Goal: Find specific page/section: Find specific page/section

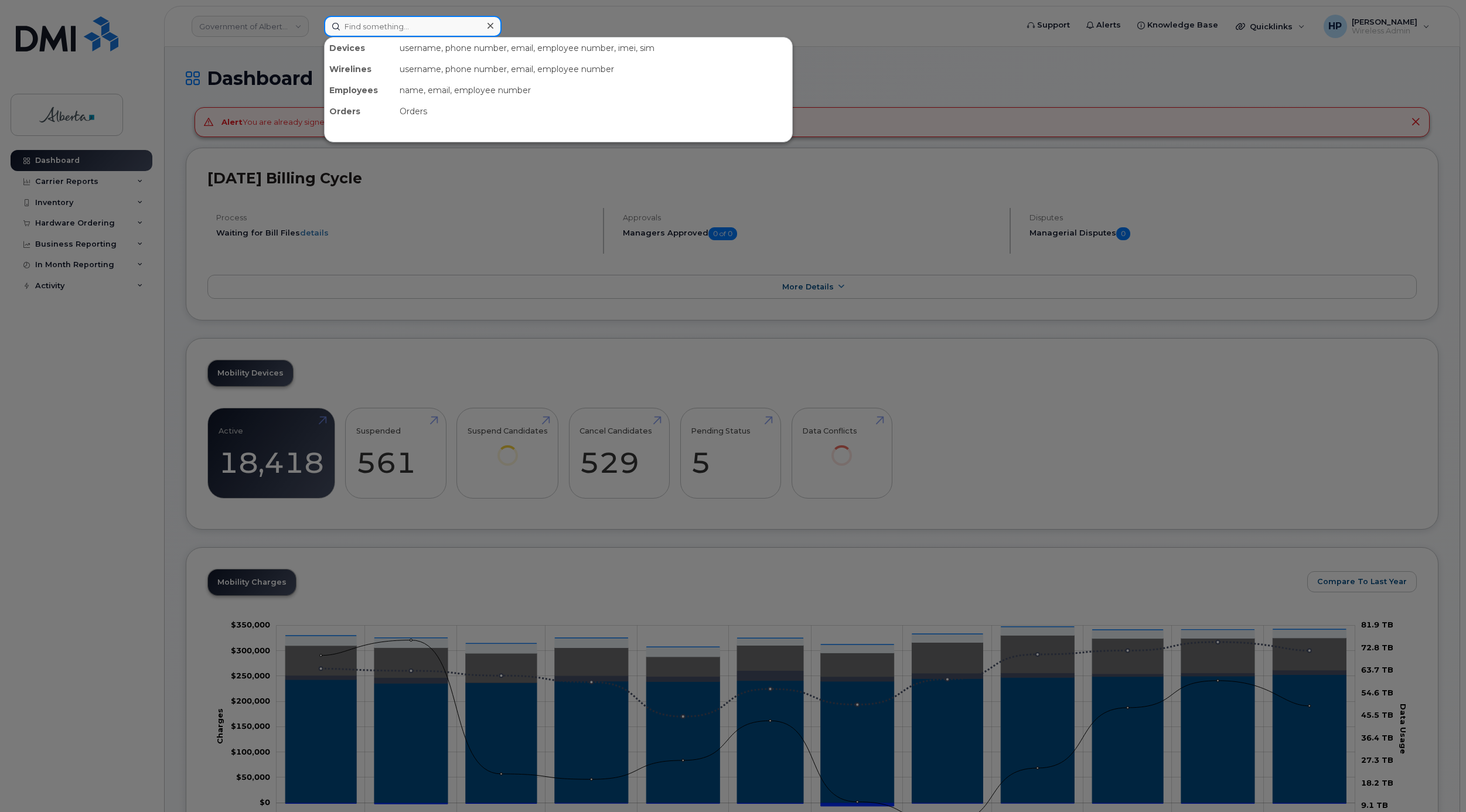
click at [404, 24] on input at bounding box center [413, 27] width 178 height 21
paste input "[PERSON_NAME]"
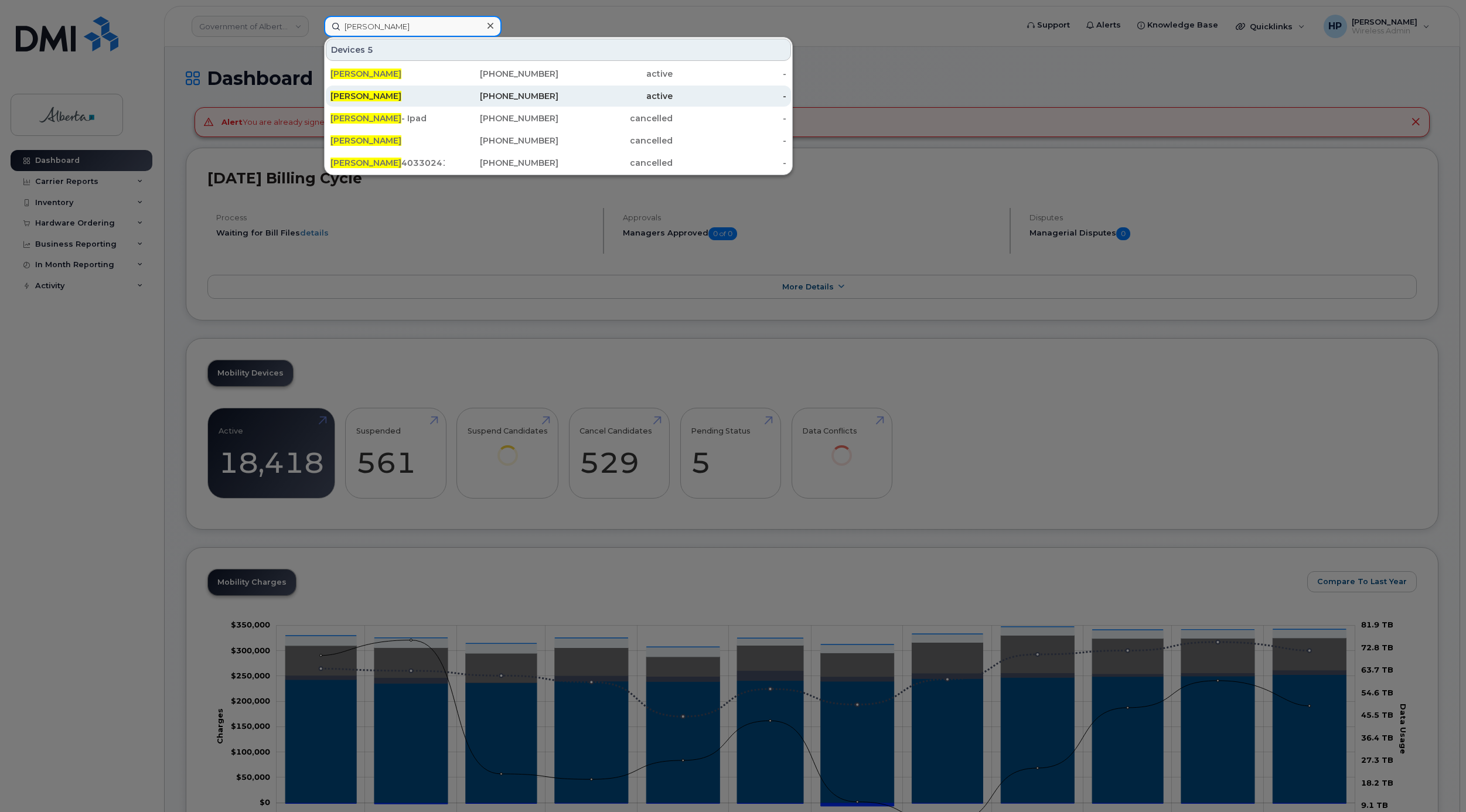
type input "[PERSON_NAME]"
drag, startPoint x: 396, startPoint y: 90, endPoint x: 398, endPoint y: 96, distance: 6.3
click at [445, 90] on div "[PERSON_NAME]" at bounding box center [501, 96] width 114 height 21
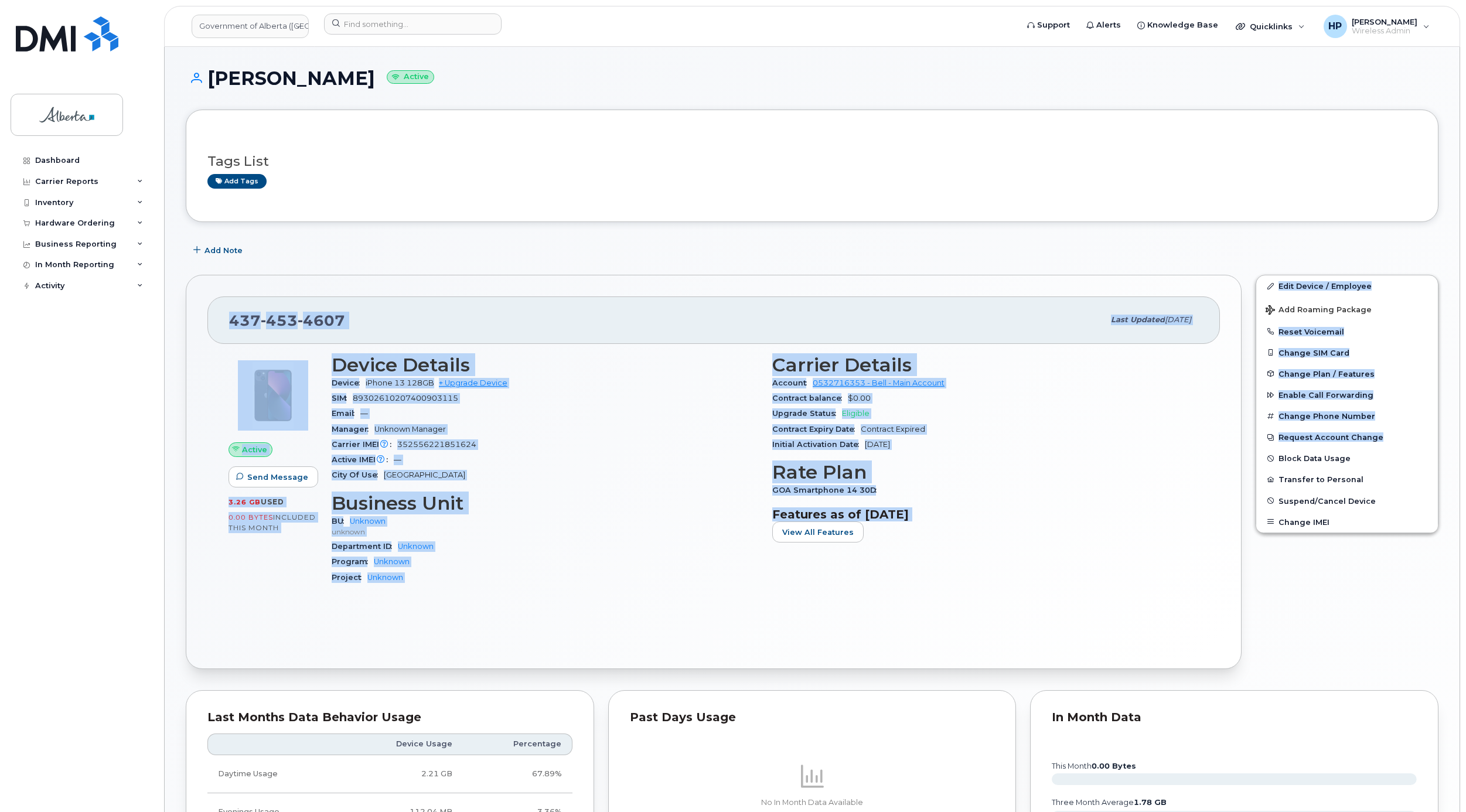
drag, startPoint x: 1464, startPoint y: 248, endPoint x: 1461, endPoint y: 438, distance: 190.0
click at [1461, 438] on body "Government of Alberta (GOA) Support Alerts Knowledge Base Quicklinks Suspend / …" at bounding box center [733, 609] width 1466 height 1218
click at [869, 547] on div "Carrier Details Account 0532716353 - Bell - Main Account Contract balance $0.00…" at bounding box center [984, 474] width 440 height 254
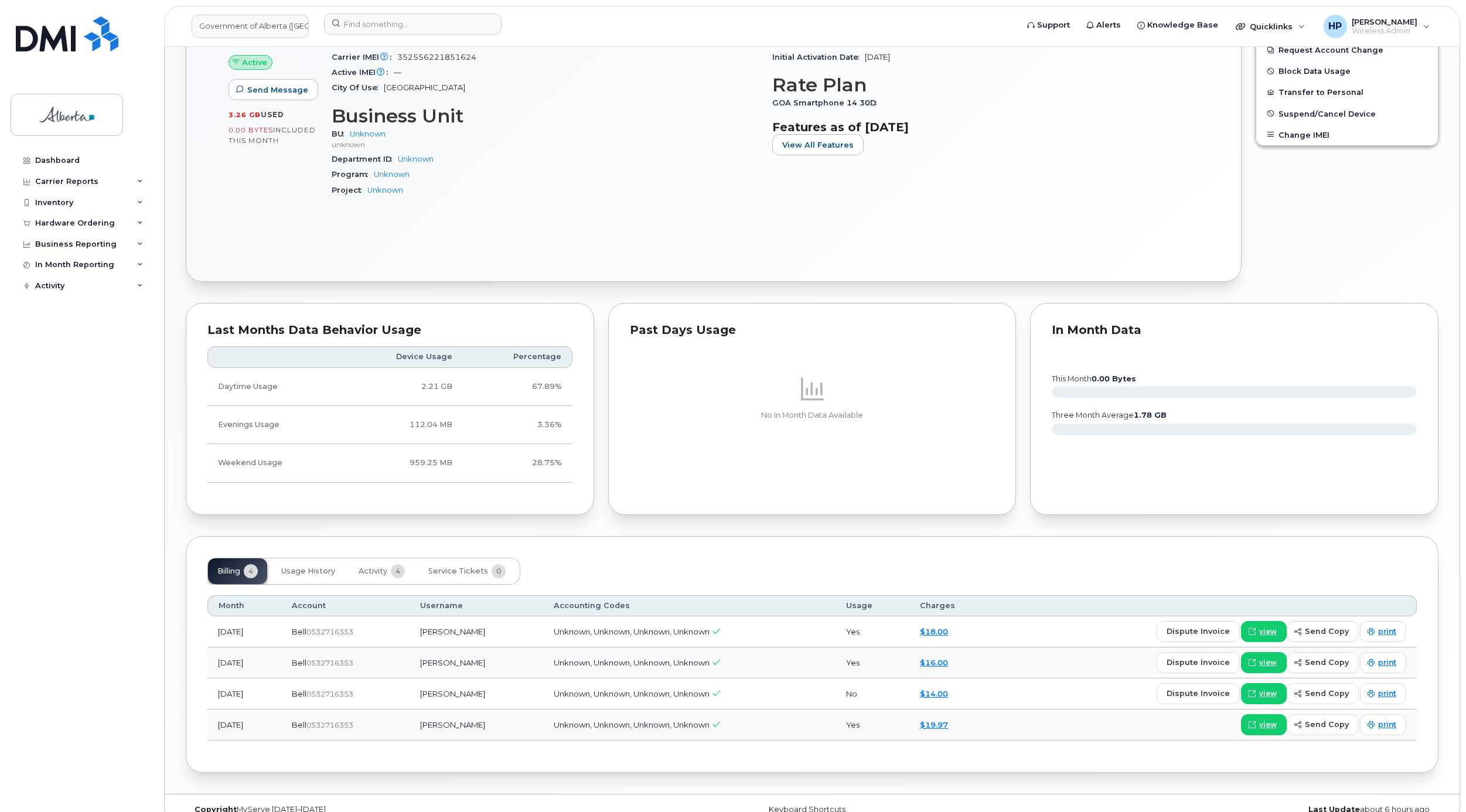
scroll to position [415, 0]
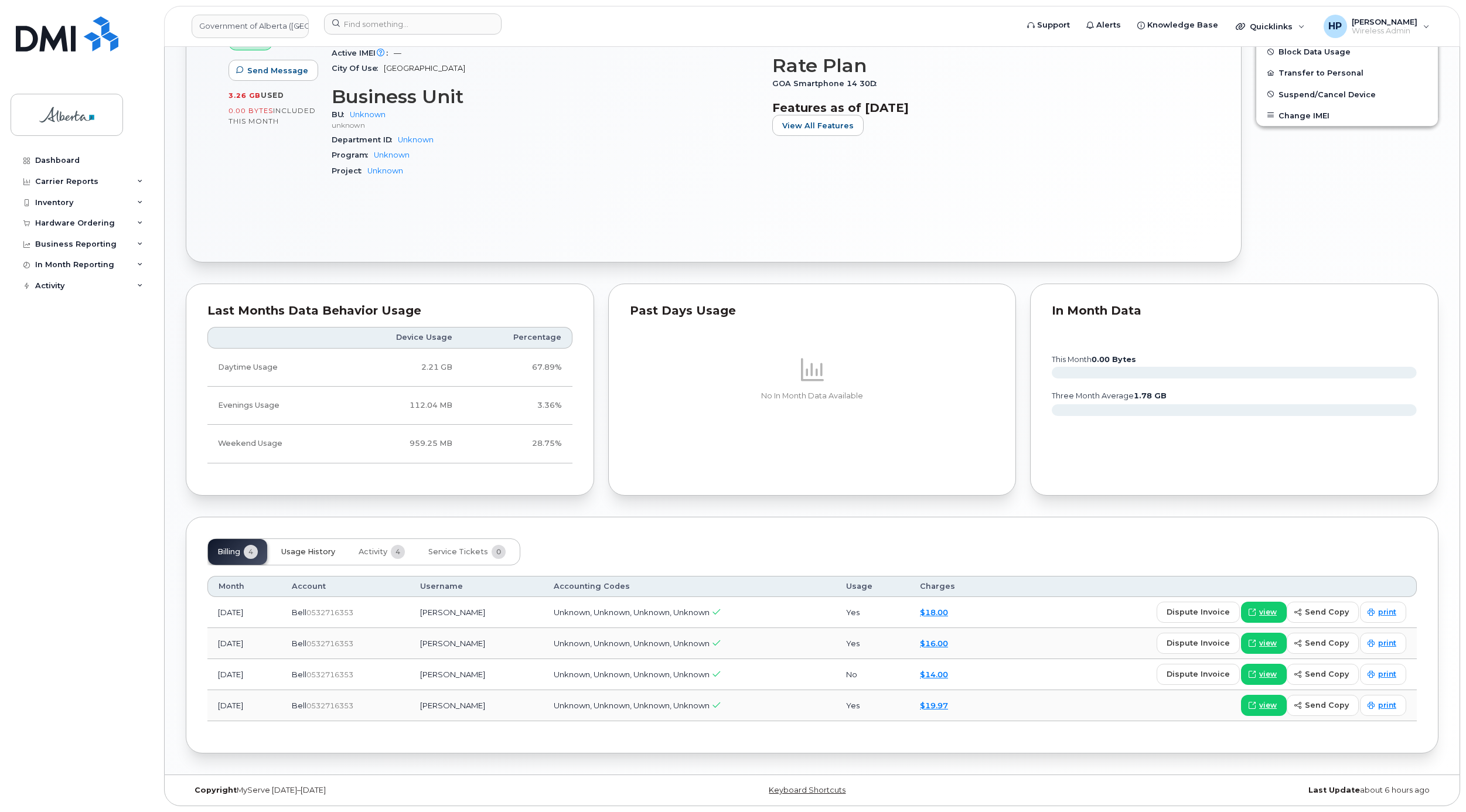
click at [294, 547] on span "Usage History" at bounding box center [308, 552] width 54 height 9
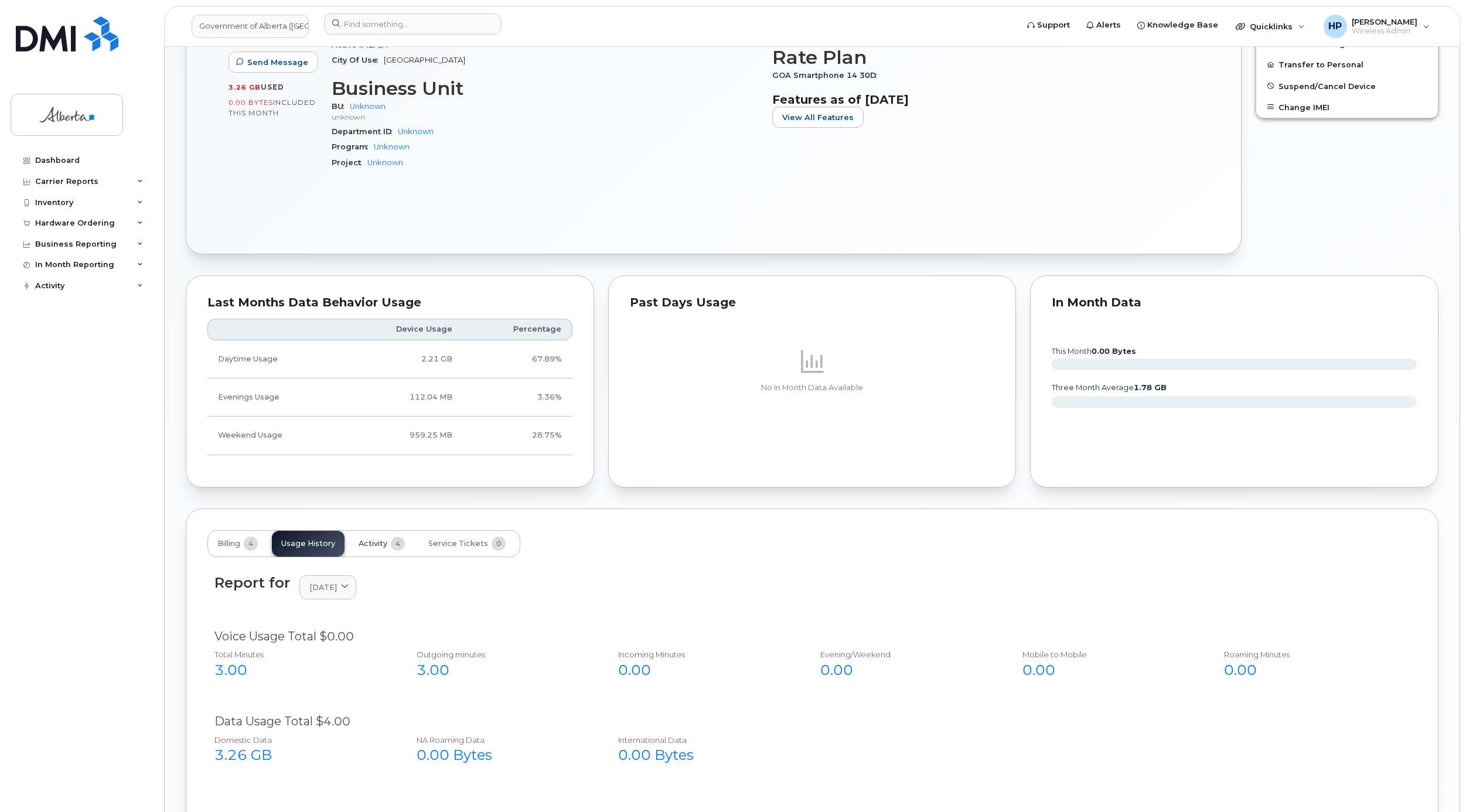
click at [384, 548] on span "Activity" at bounding box center [372, 543] width 28 height 9
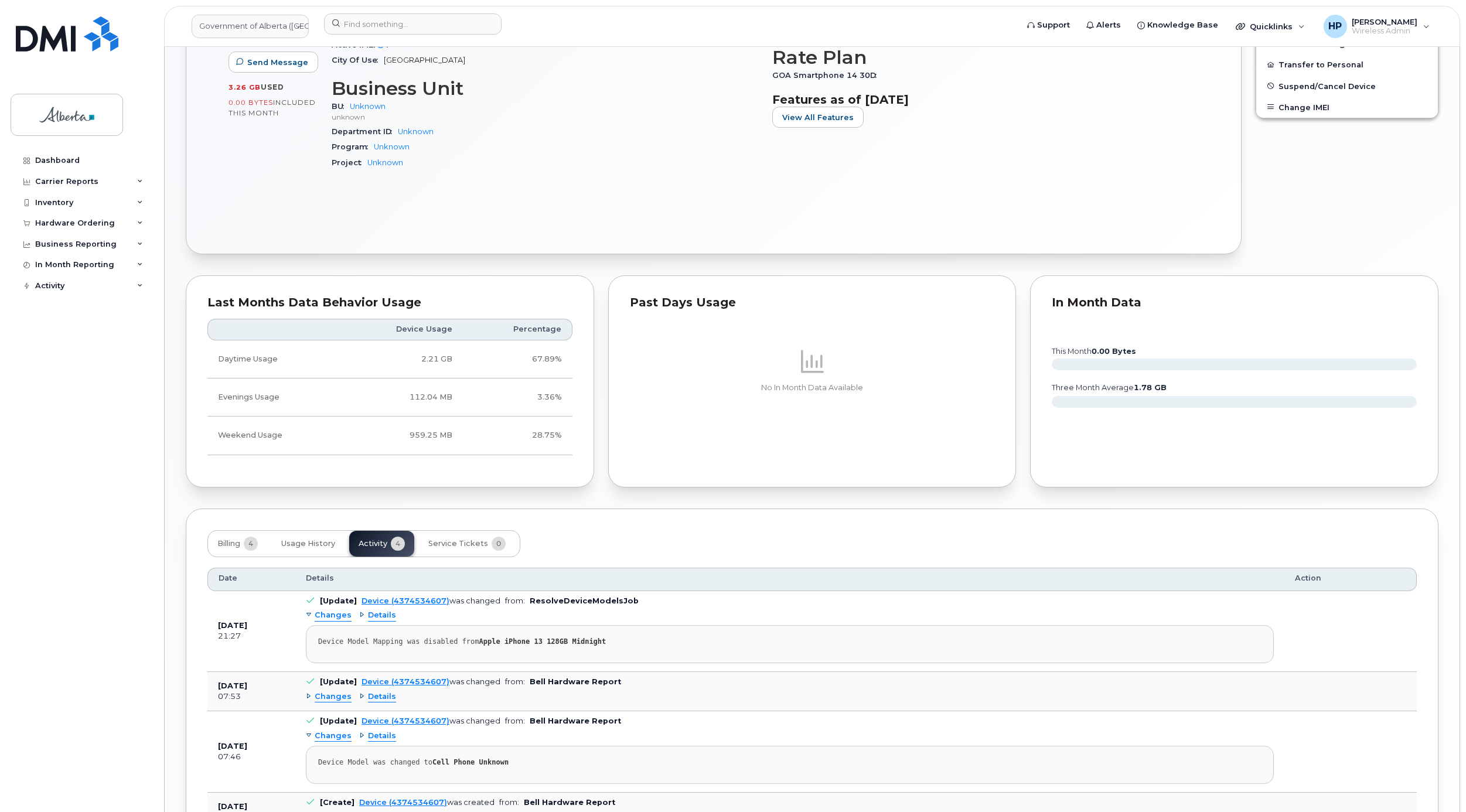
click at [377, 621] on span "Details" at bounding box center [382, 615] width 28 height 11
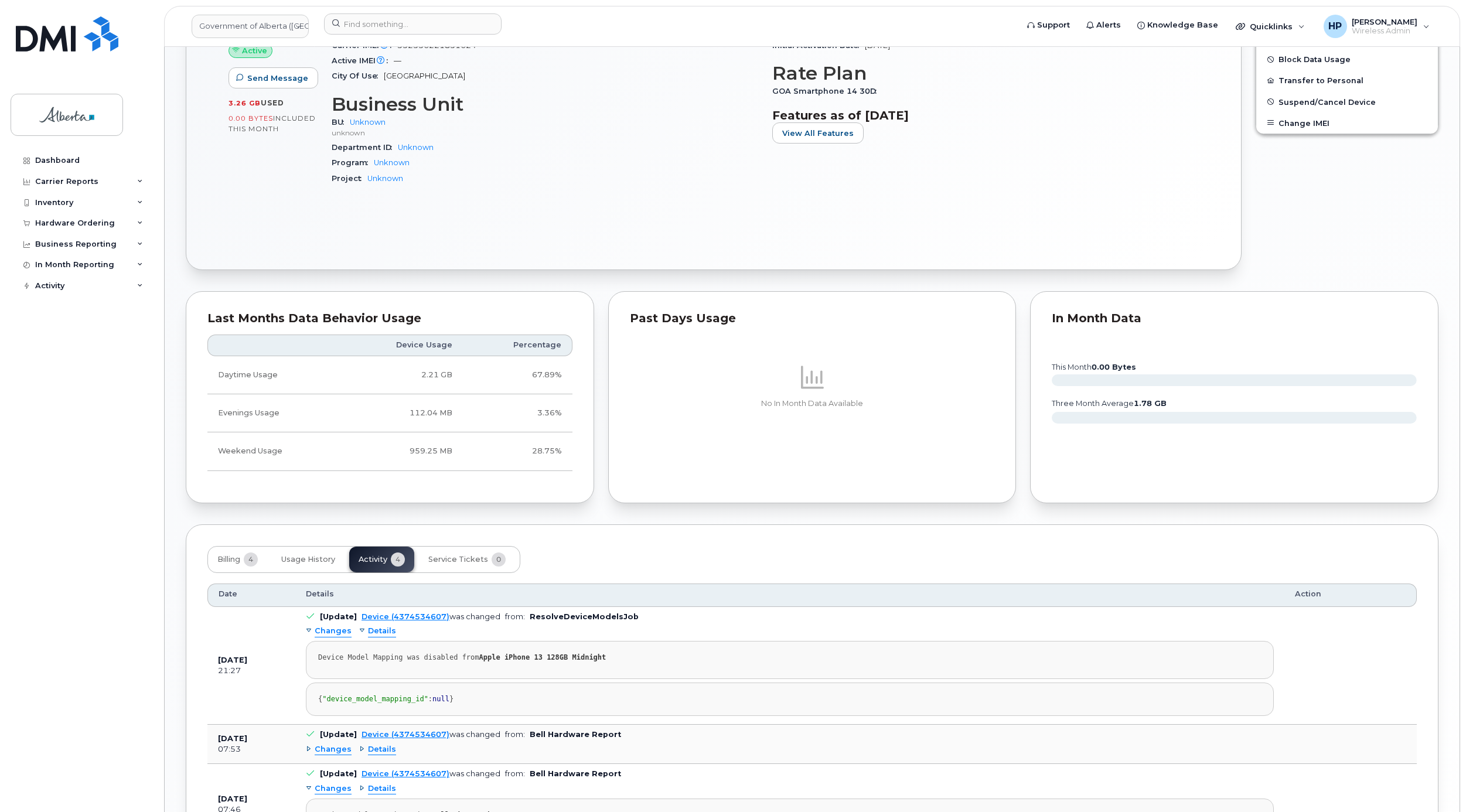
scroll to position [0, 0]
